Goal: Task Accomplishment & Management: Use online tool/utility

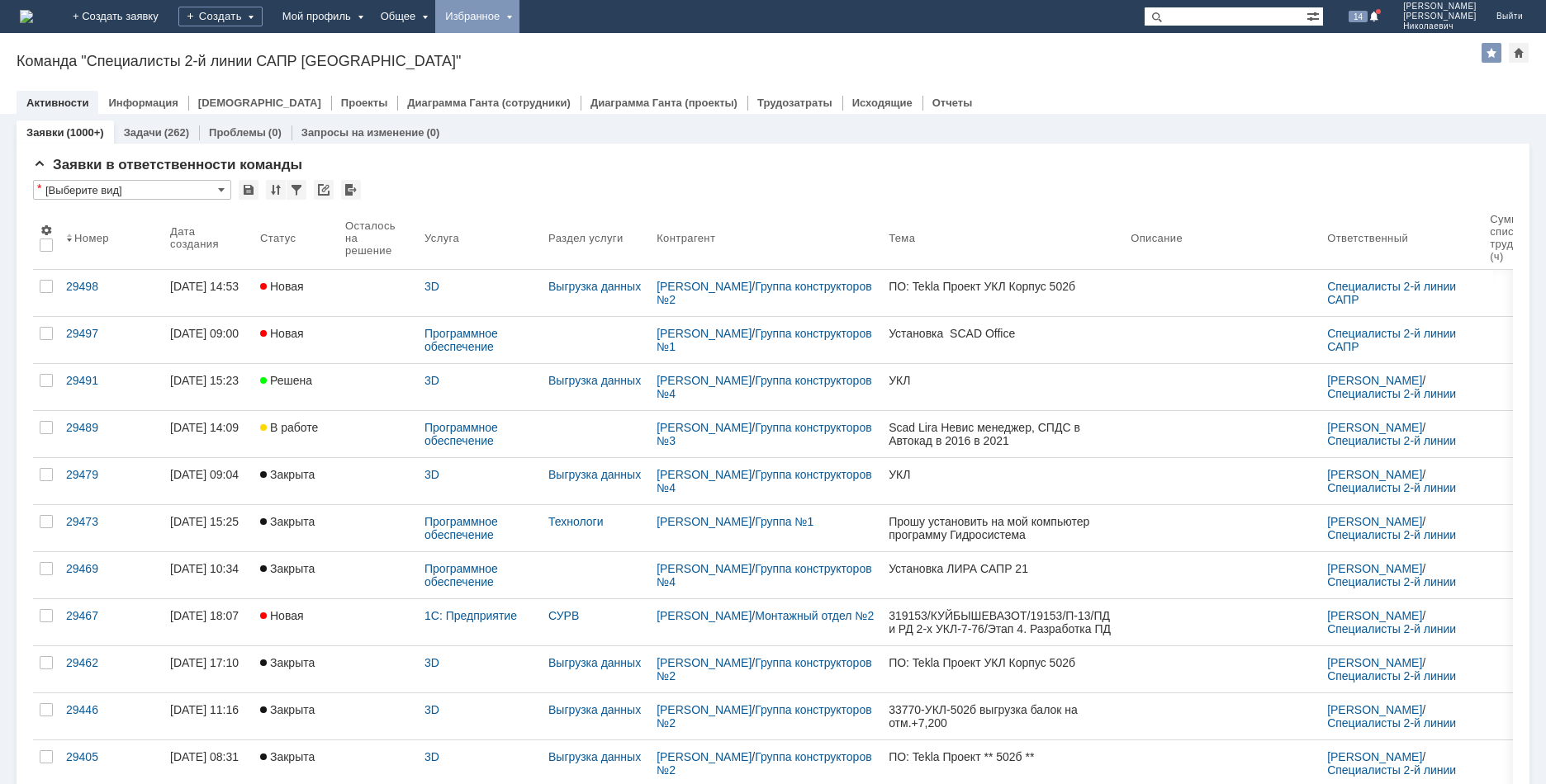
click at [519, 15] on div "Избранное" at bounding box center [477, 17] width 84 height 33
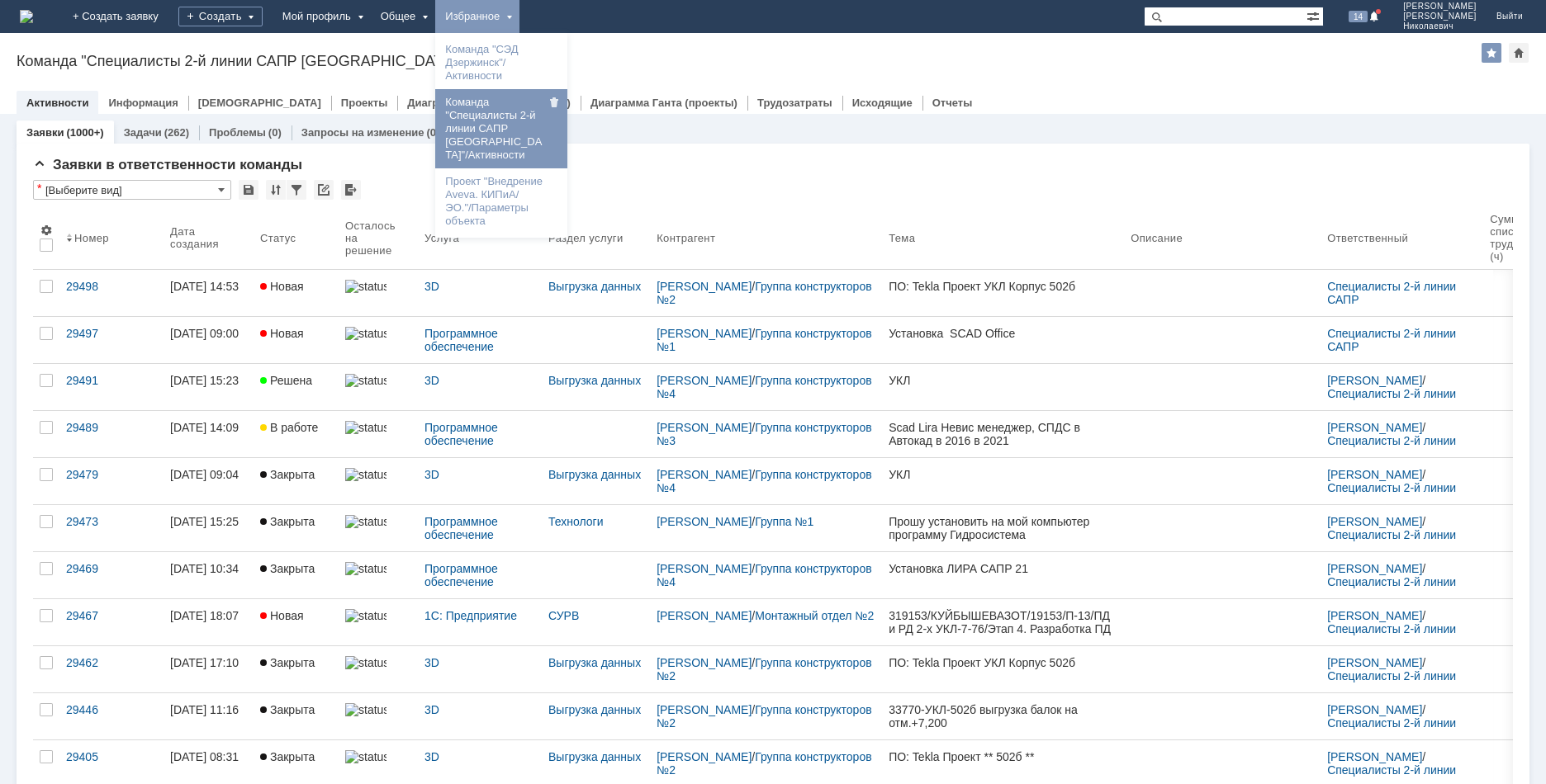
click at [555, 60] on link "Команда "СЭД Дзержинск"/Активности" at bounding box center [501, 62] width 125 height 46
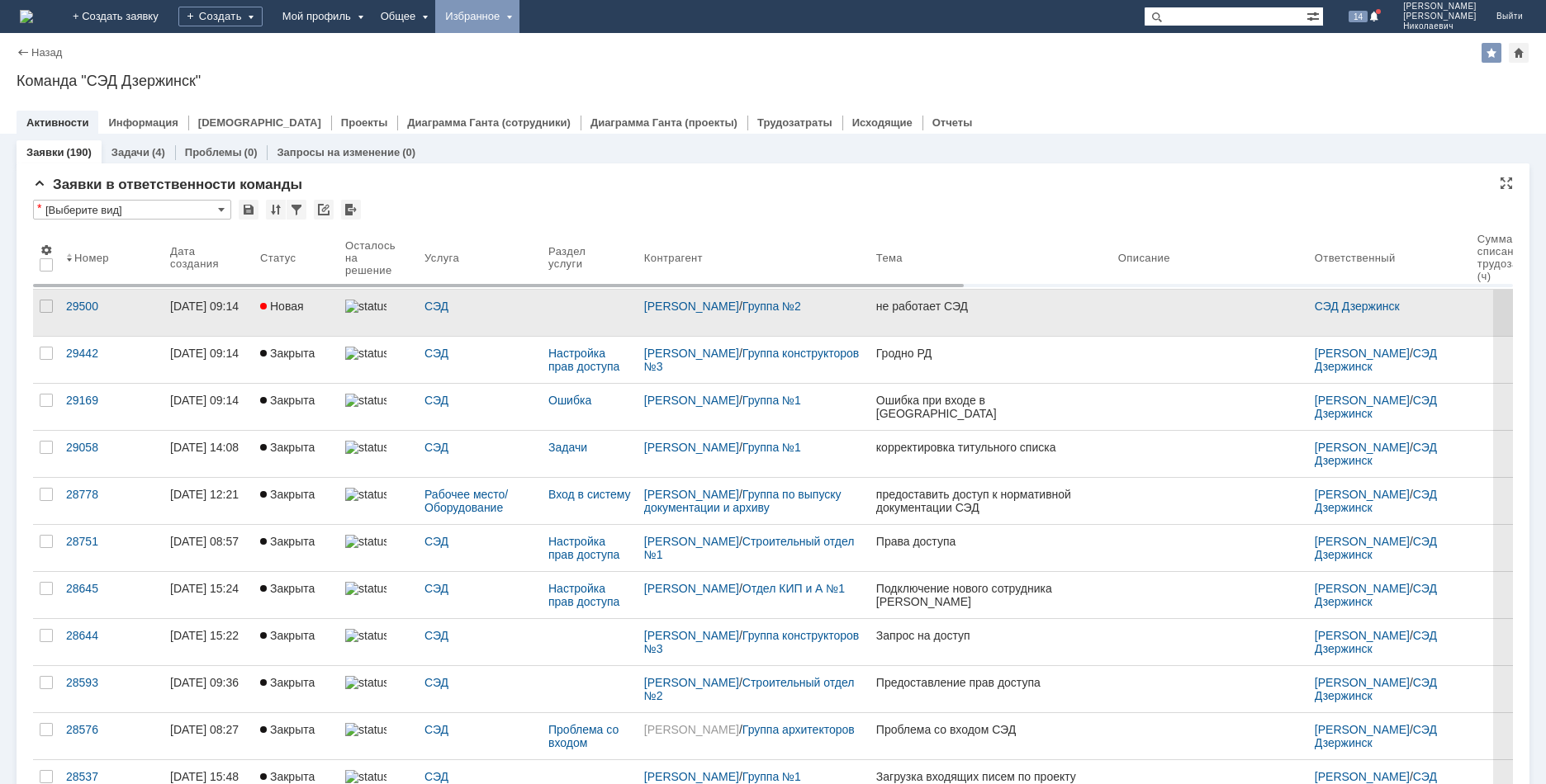
click at [718, 320] on div "[PERSON_NAME] / Группа №2" at bounding box center [753, 312] width 232 height 46
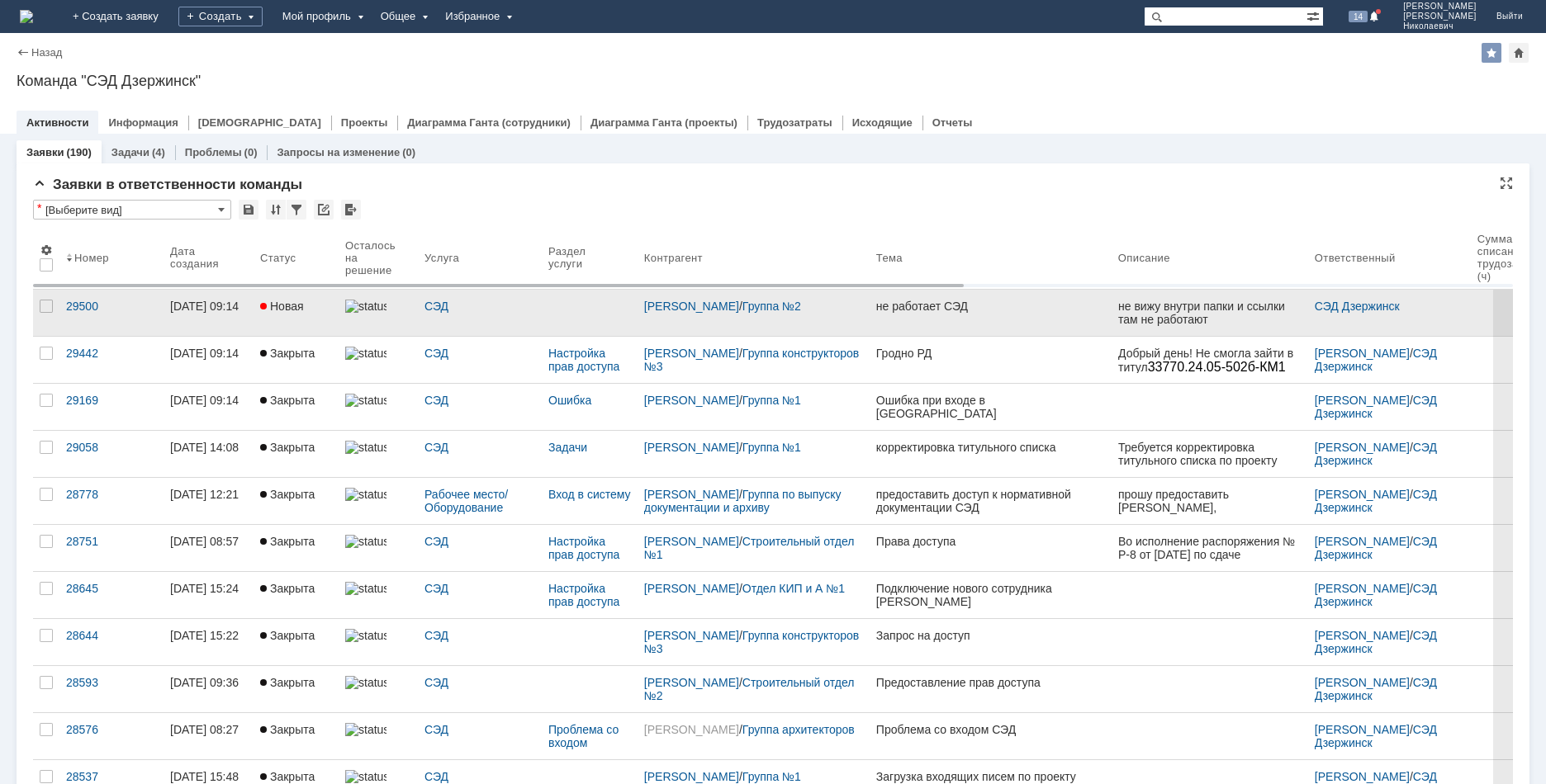
click at [907, 309] on div "не работает СЭД" at bounding box center [990, 305] width 228 height 13
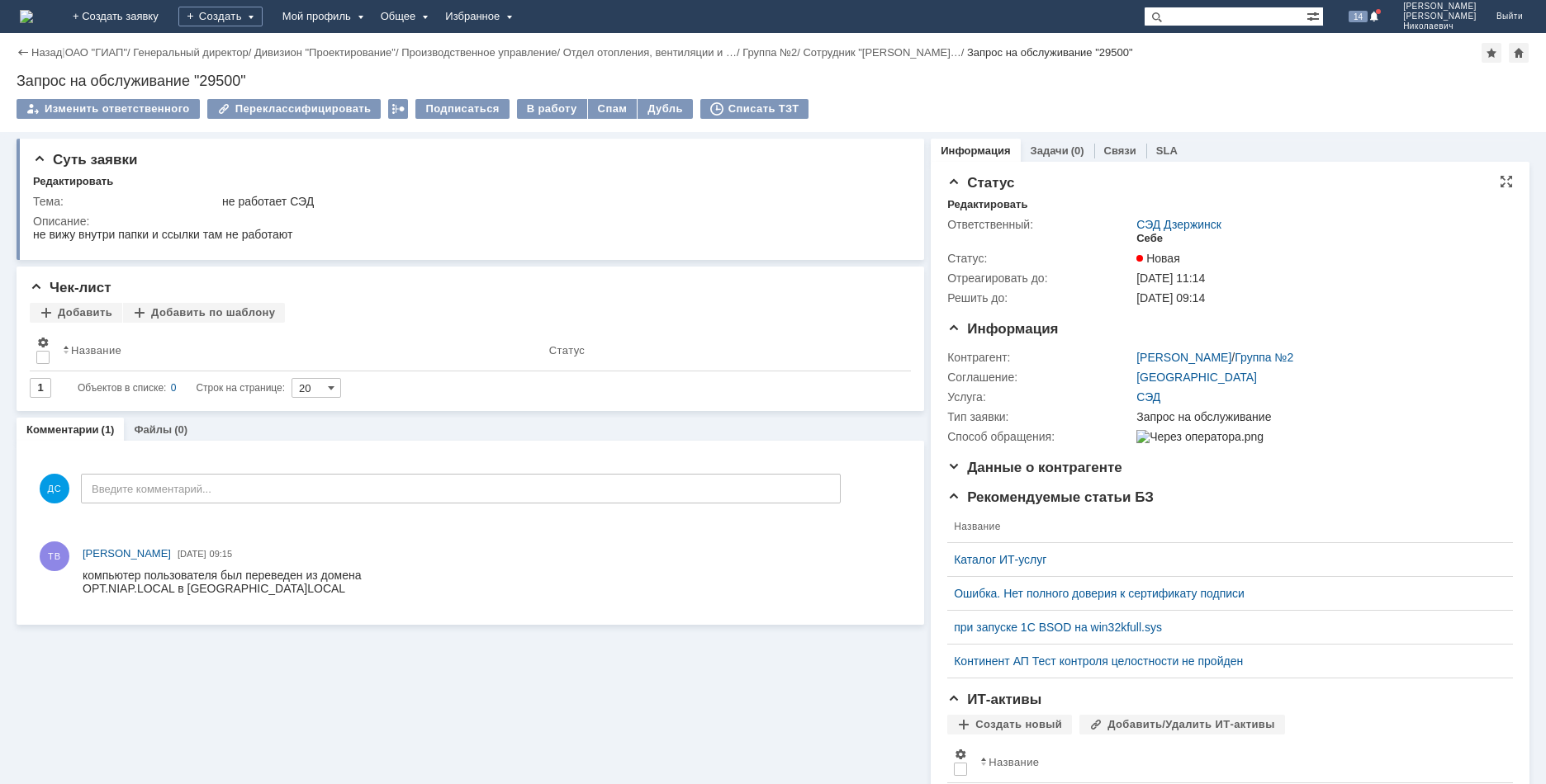
click at [1145, 241] on div "Себе" at bounding box center [1149, 238] width 26 height 13
